Goal: Information Seeking & Learning: Learn about a topic

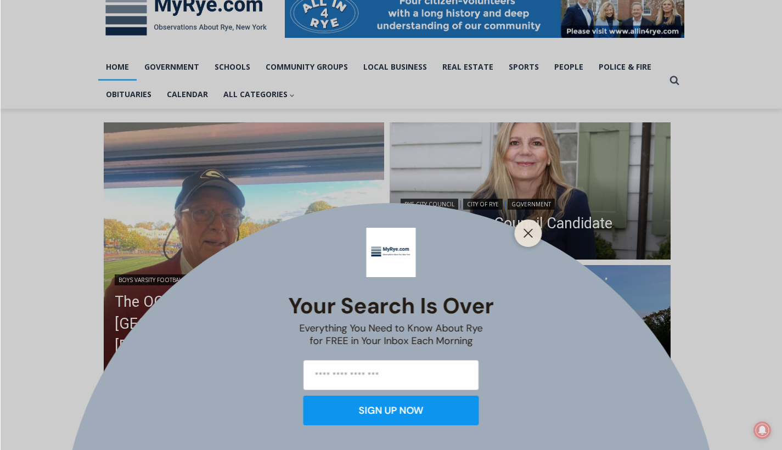
scroll to position [185, 0]
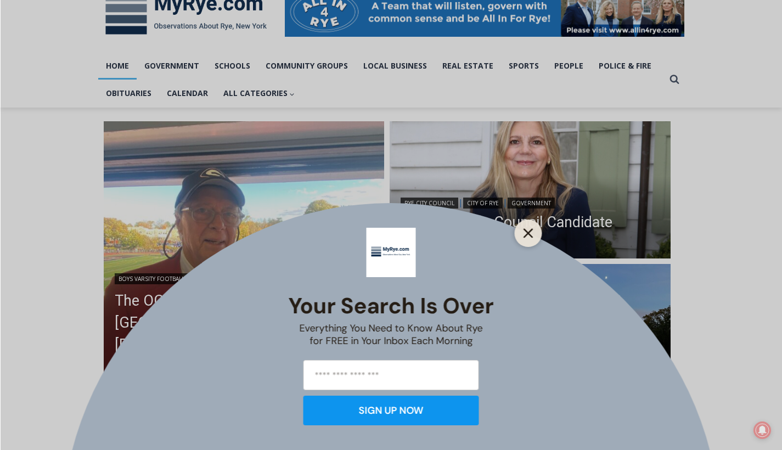
click at [532, 233] on icon "Close" at bounding box center [529, 233] width 10 height 10
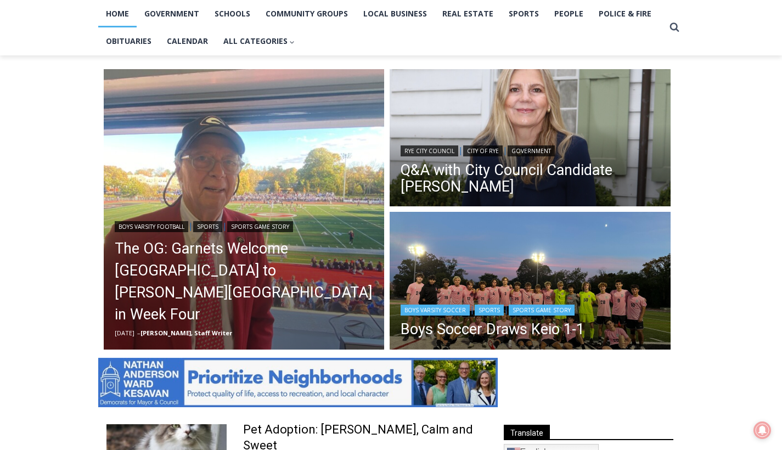
scroll to position [239, 0]
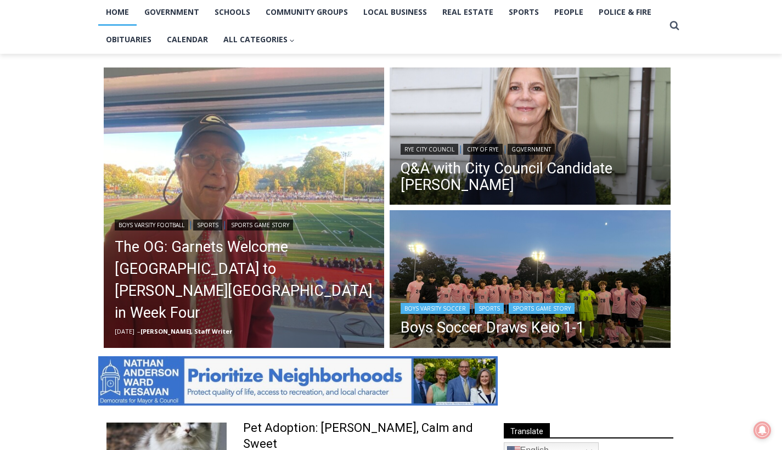
click at [451, 265] on img "Read More Boys Soccer Draws Keio 1-1" at bounding box center [530, 280] width 281 height 140
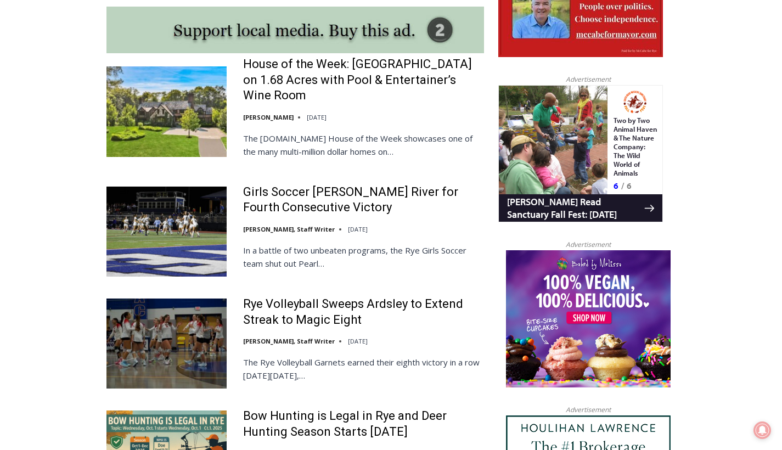
scroll to position [990, 0]
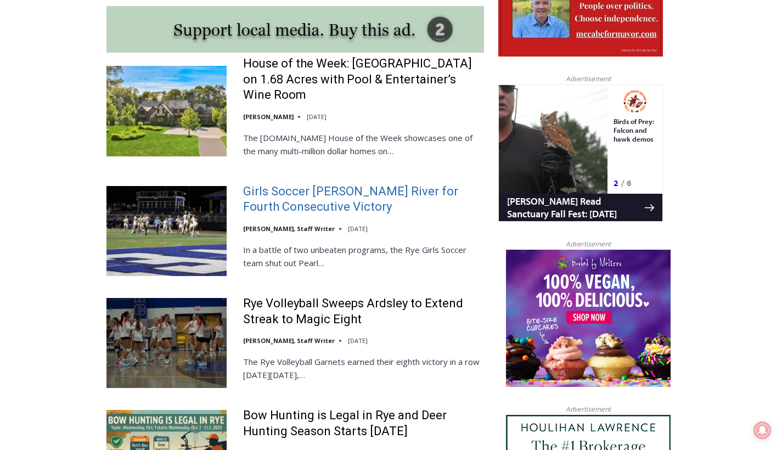
click at [284, 192] on link "Girls Soccer [PERSON_NAME] River for Fourth Consecutive Victory" at bounding box center [363, 199] width 241 height 31
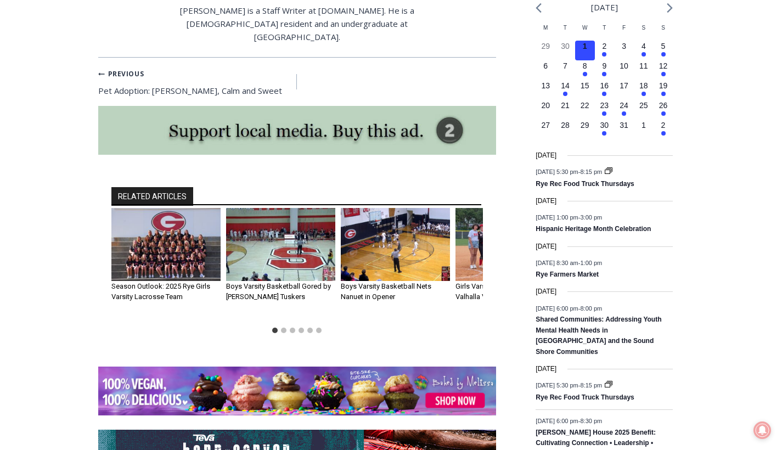
scroll to position [1402, 0]
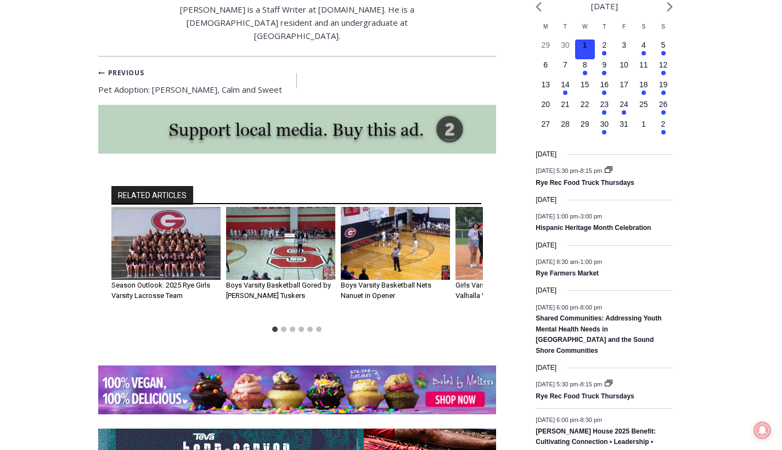
click at [194, 207] on img "1 of 6" at bounding box center [165, 243] width 109 height 73
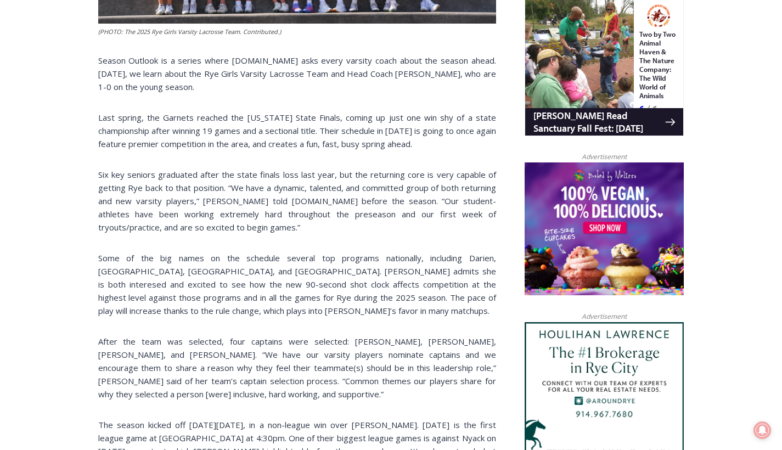
scroll to position [728, 0]
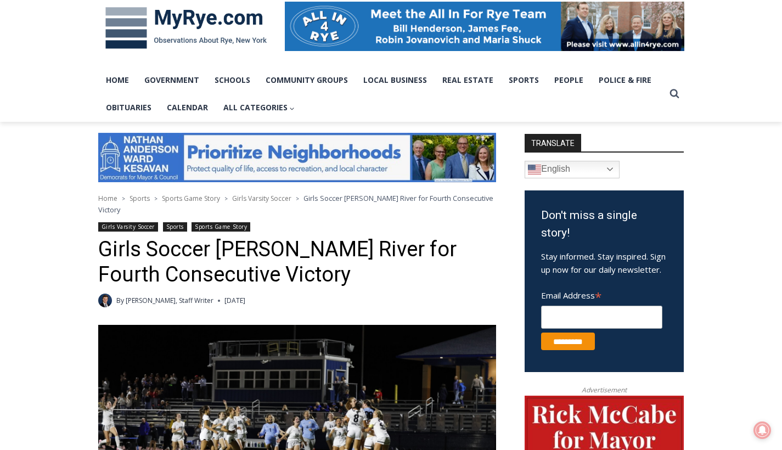
scroll to position [147, 0]
